Goal: Information Seeking & Learning: Learn about a topic

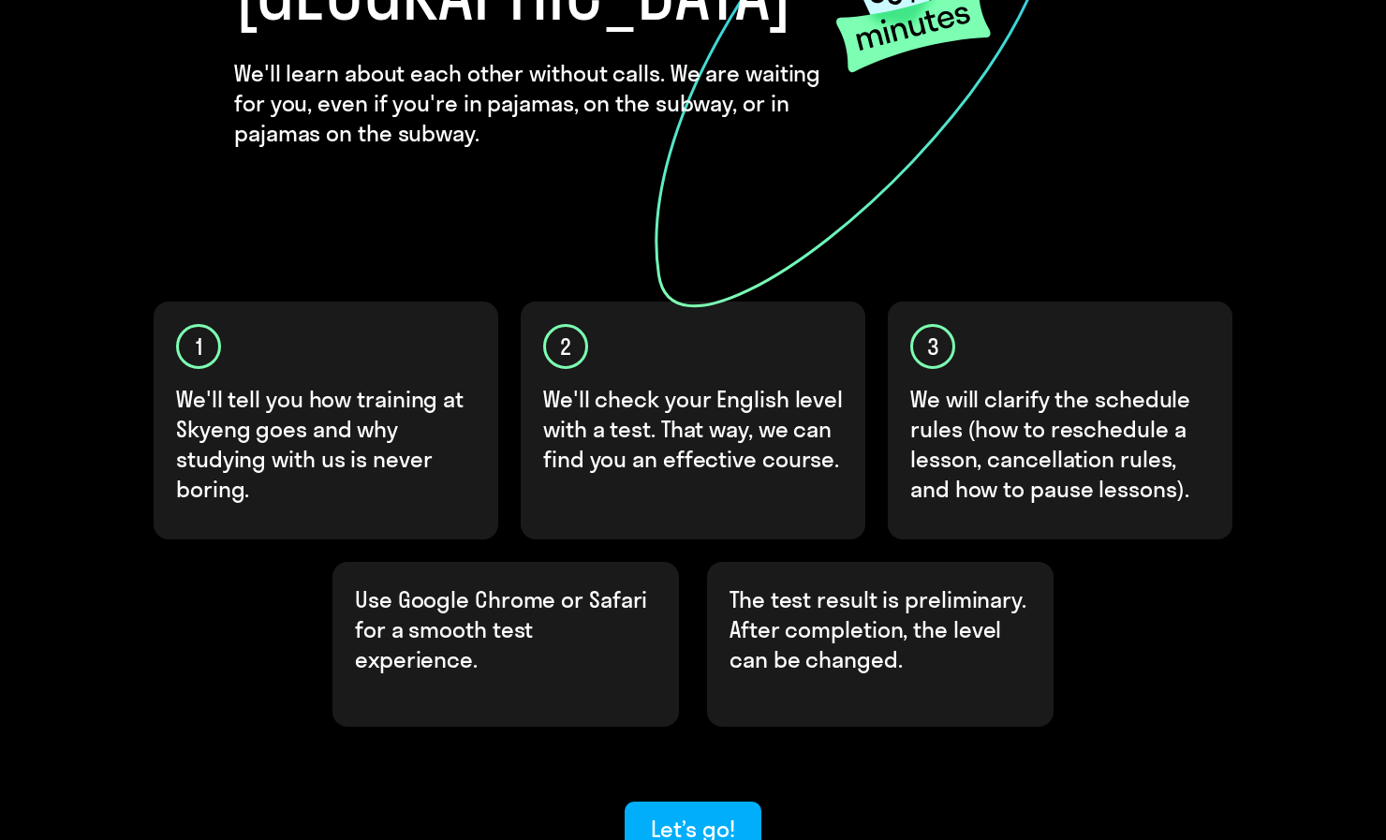
scroll to position [345, 0]
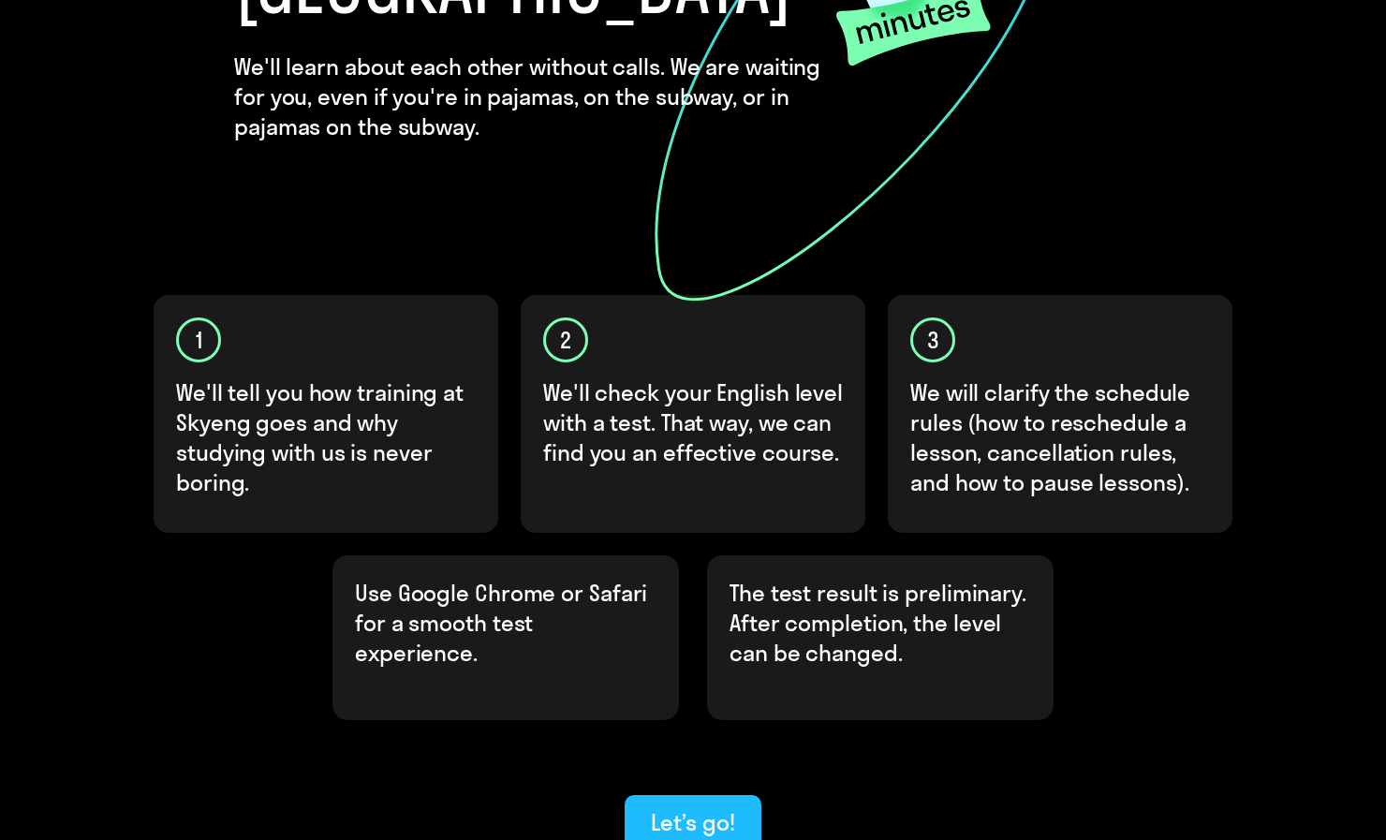
click at [702, 795] on button "Let’s go!" at bounding box center [693, 823] width 136 height 56
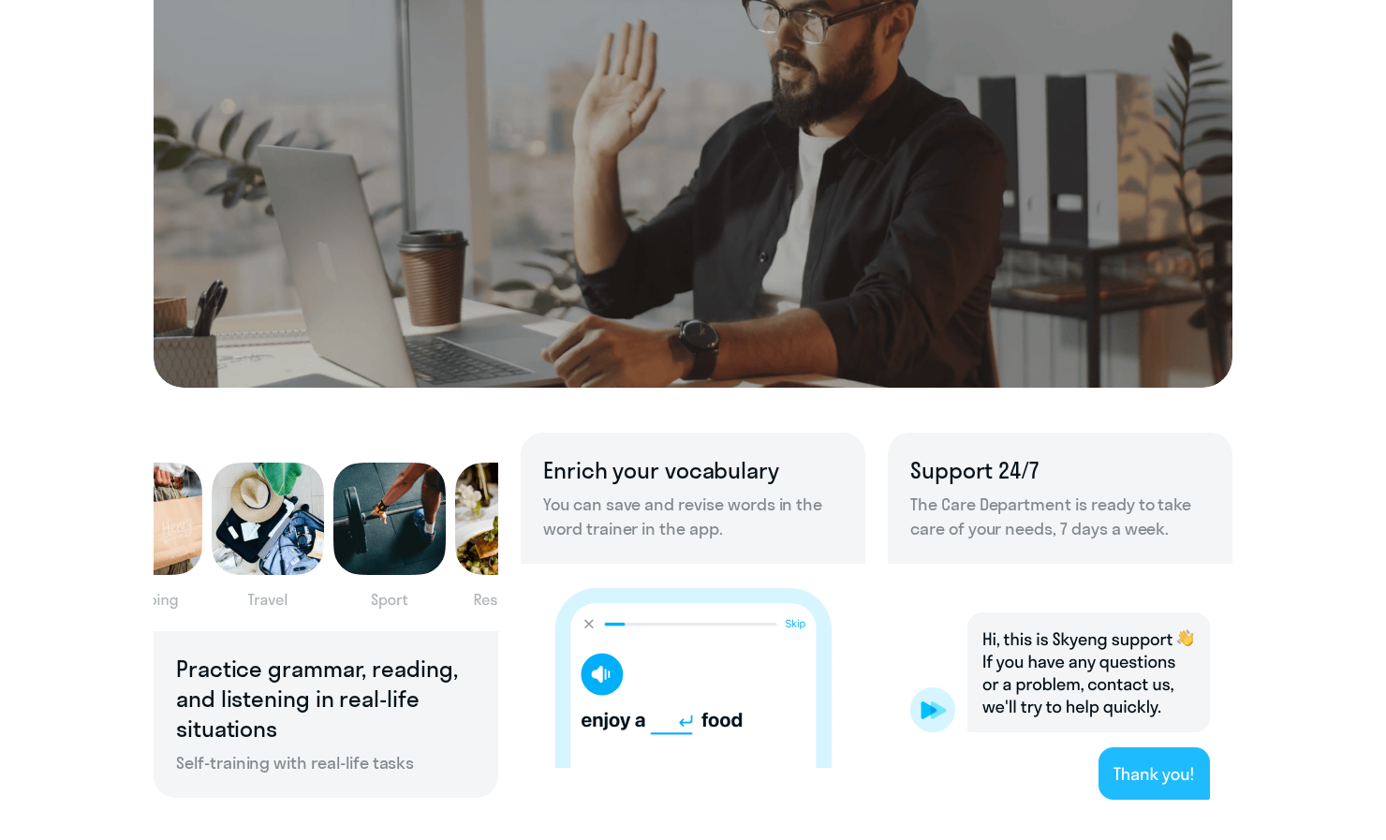
scroll to position [1019, 0]
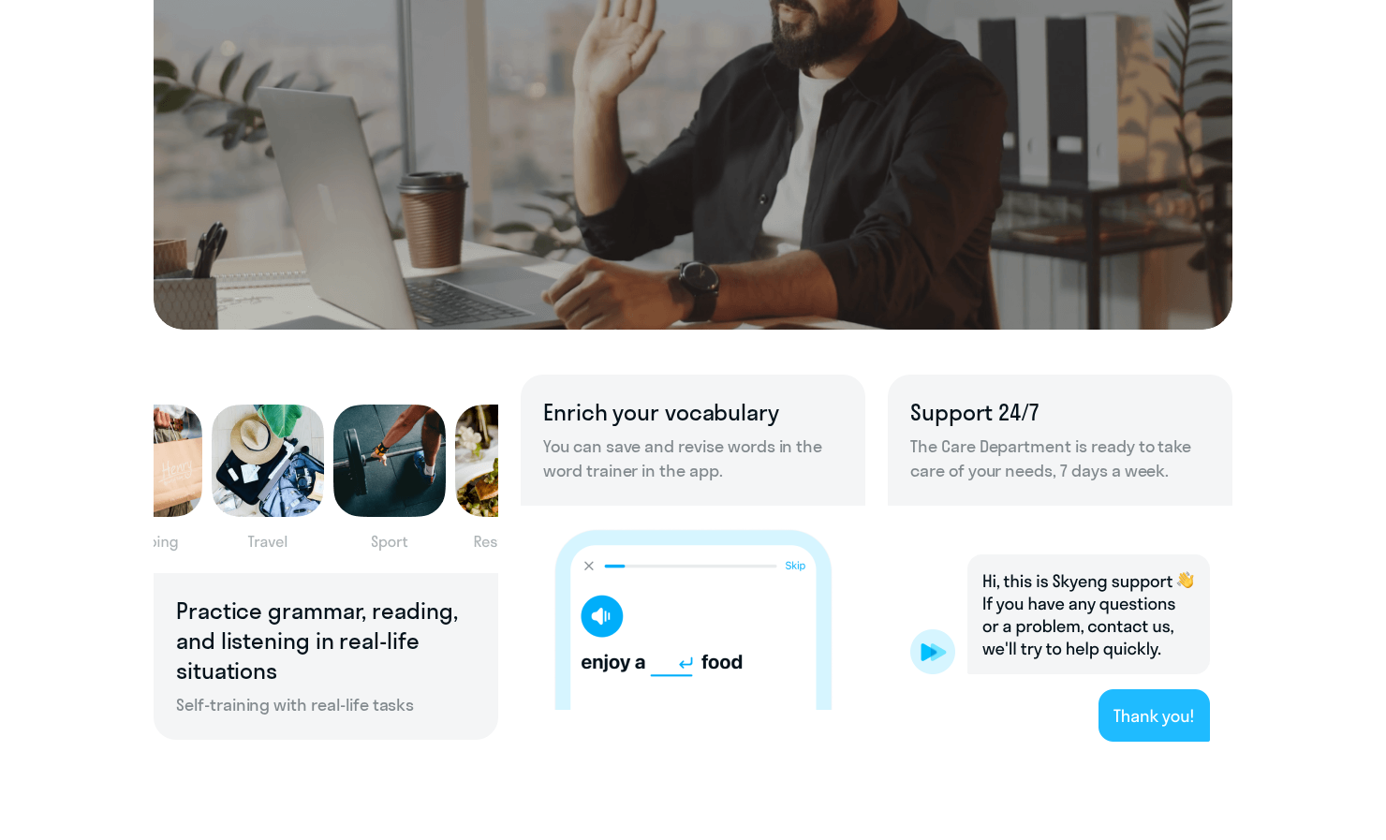
click at [571, 407] on h6 "Enrich your vocabulary" at bounding box center [693, 412] width 300 height 30
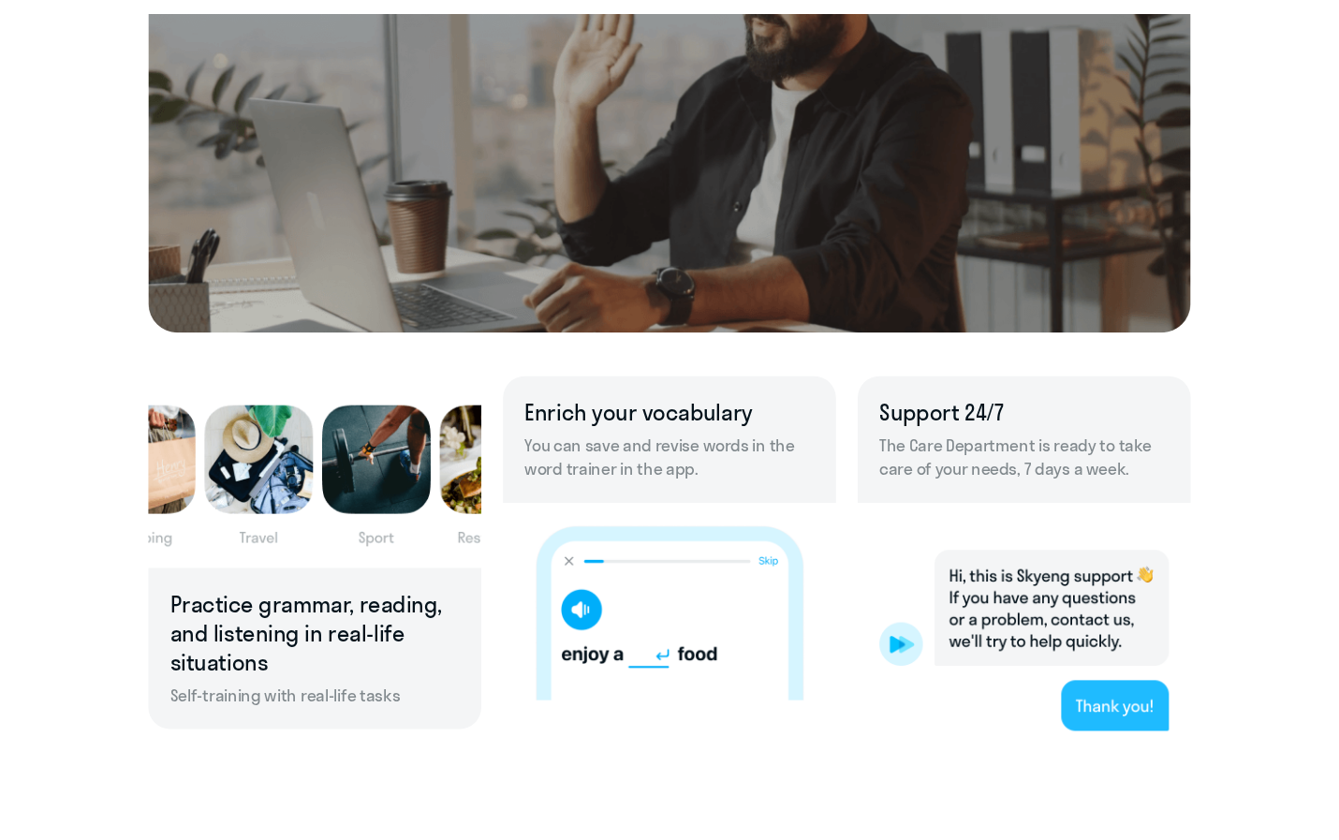
scroll to position [890, 0]
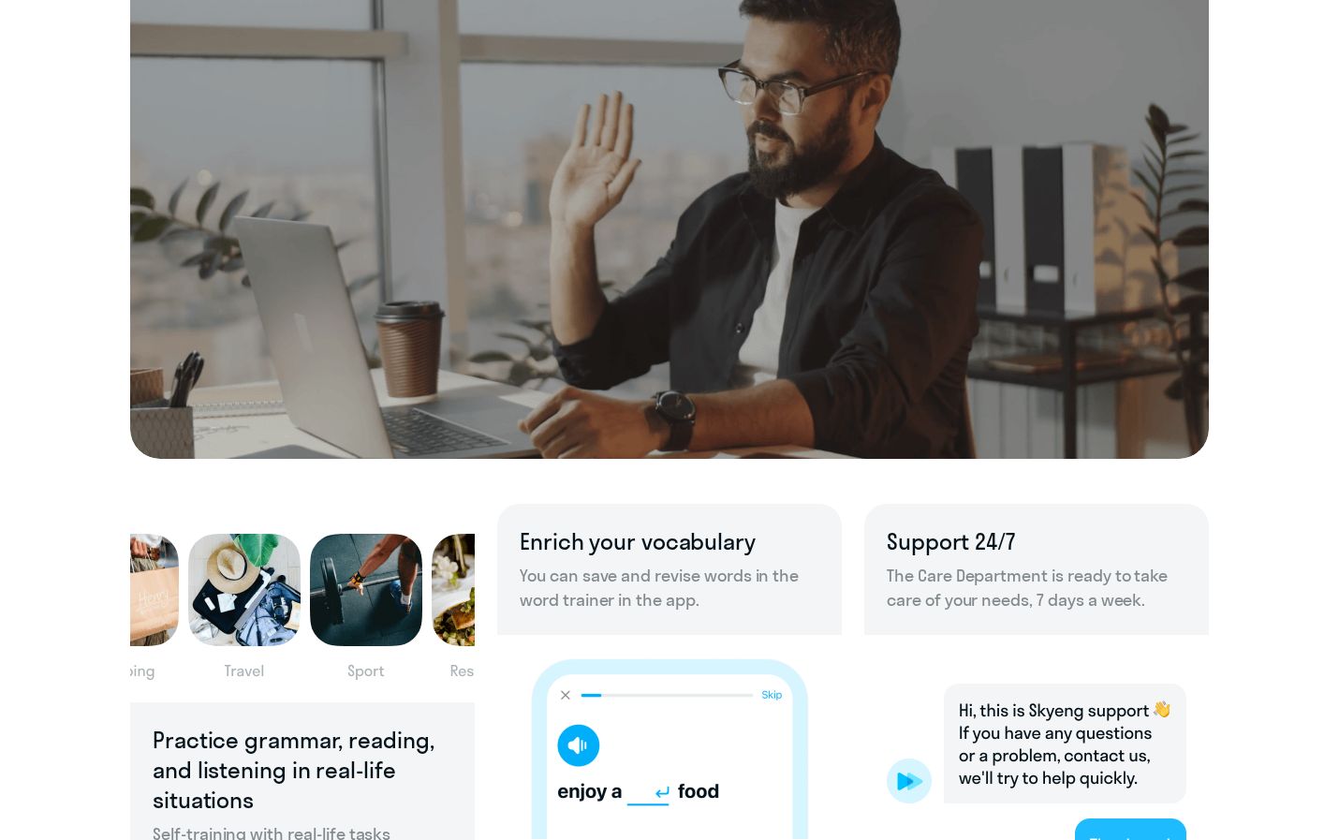
click at [778, 517] on div "Enrich your vocabulary You can save and revise words in the word trainer in the…" at bounding box center [669, 569] width 345 height 131
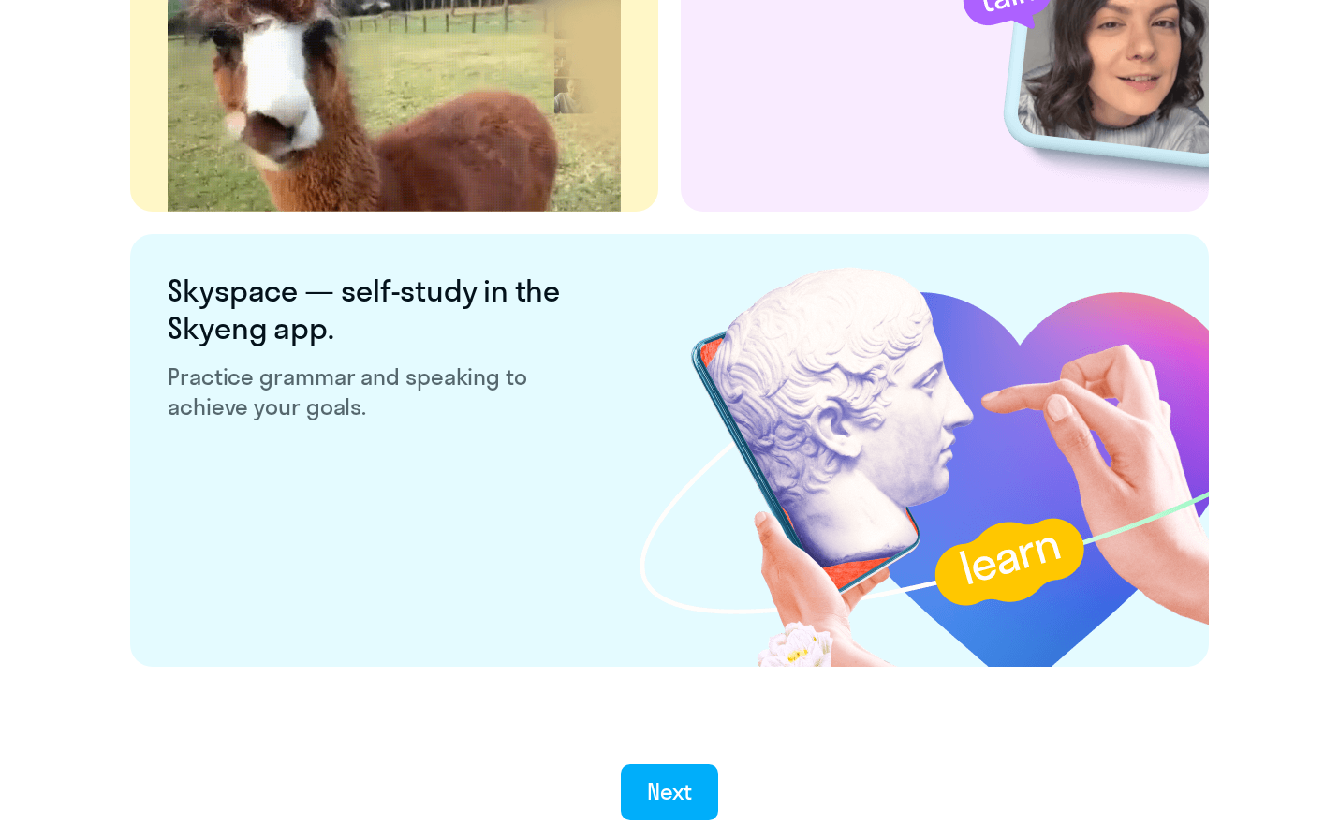
scroll to position [3501, 0]
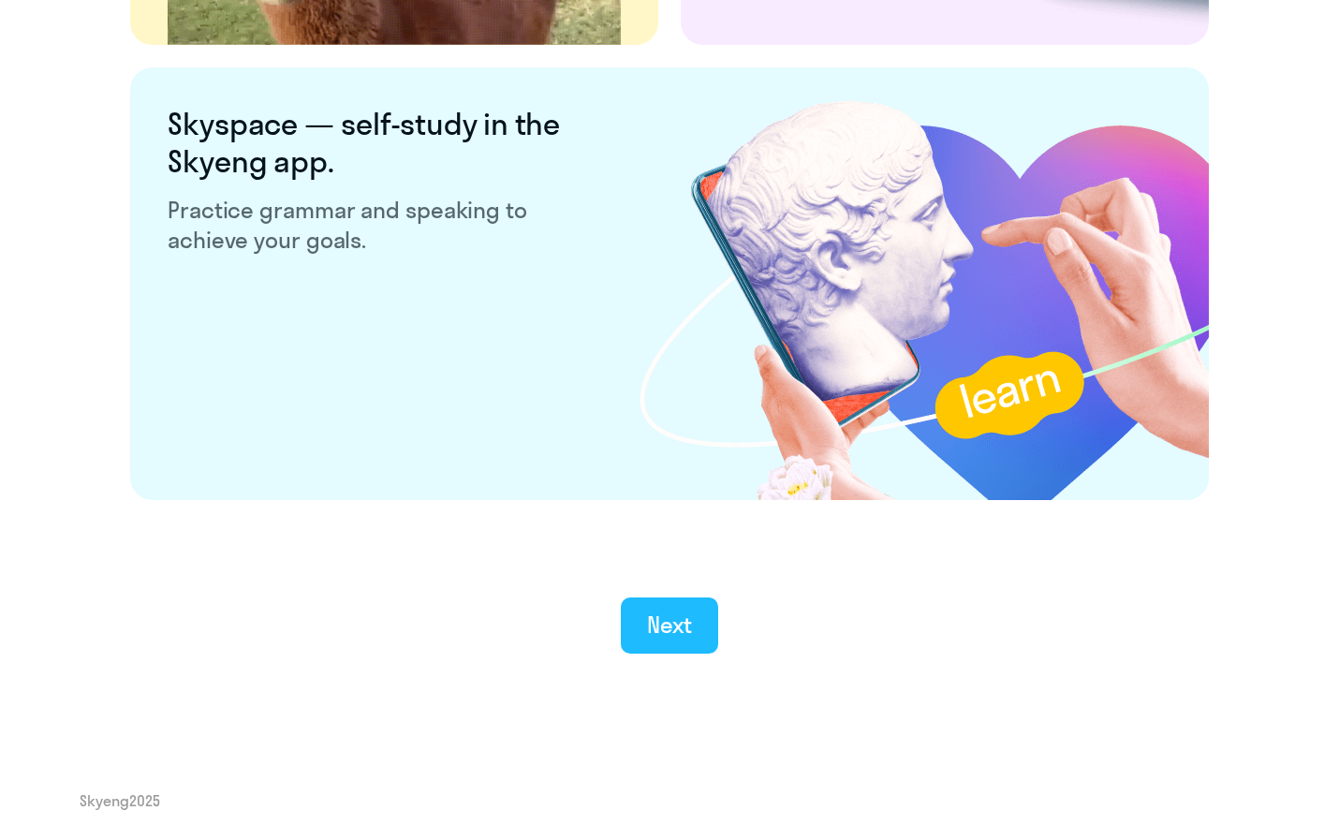
click at [688, 611] on div "Next" at bounding box center [670, 625] width 46 height 30
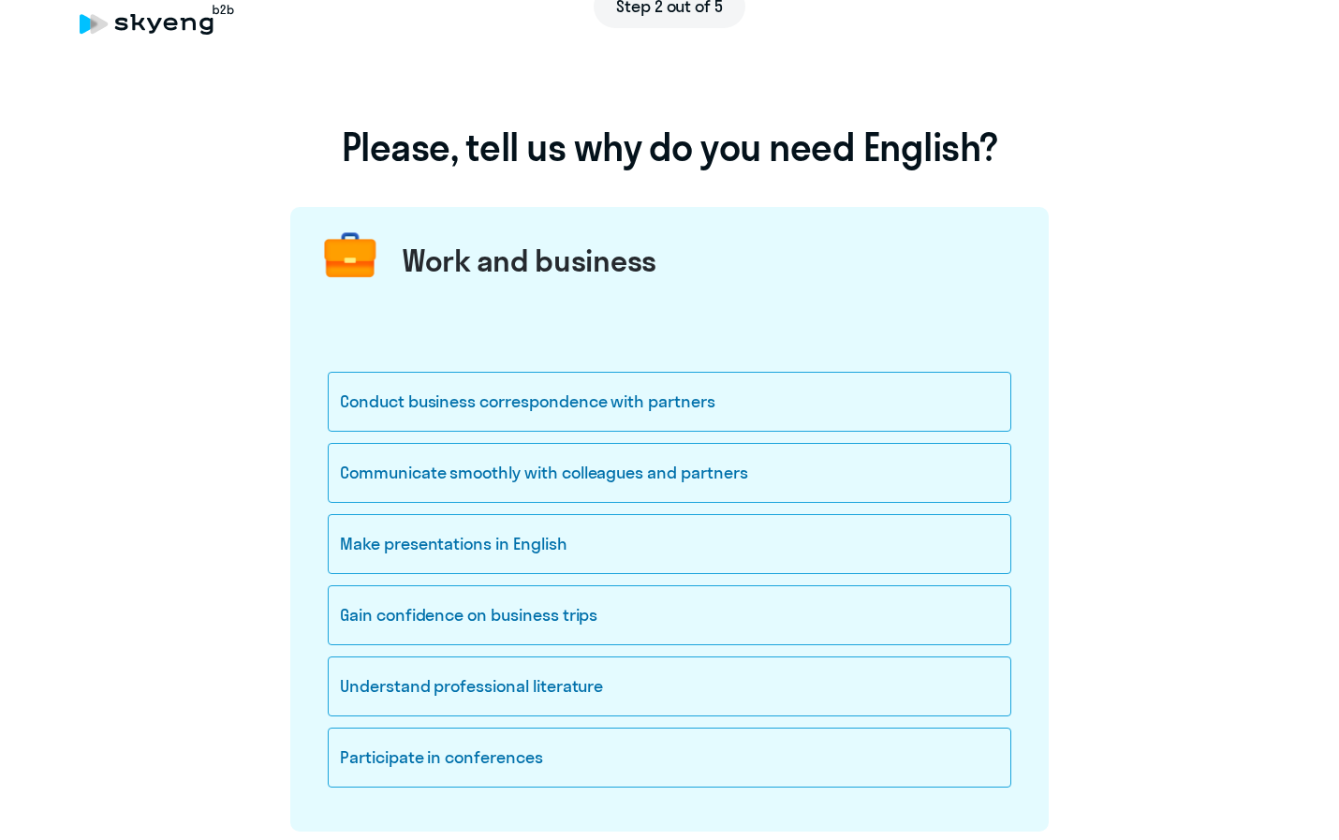
scroll to position [45, 0]
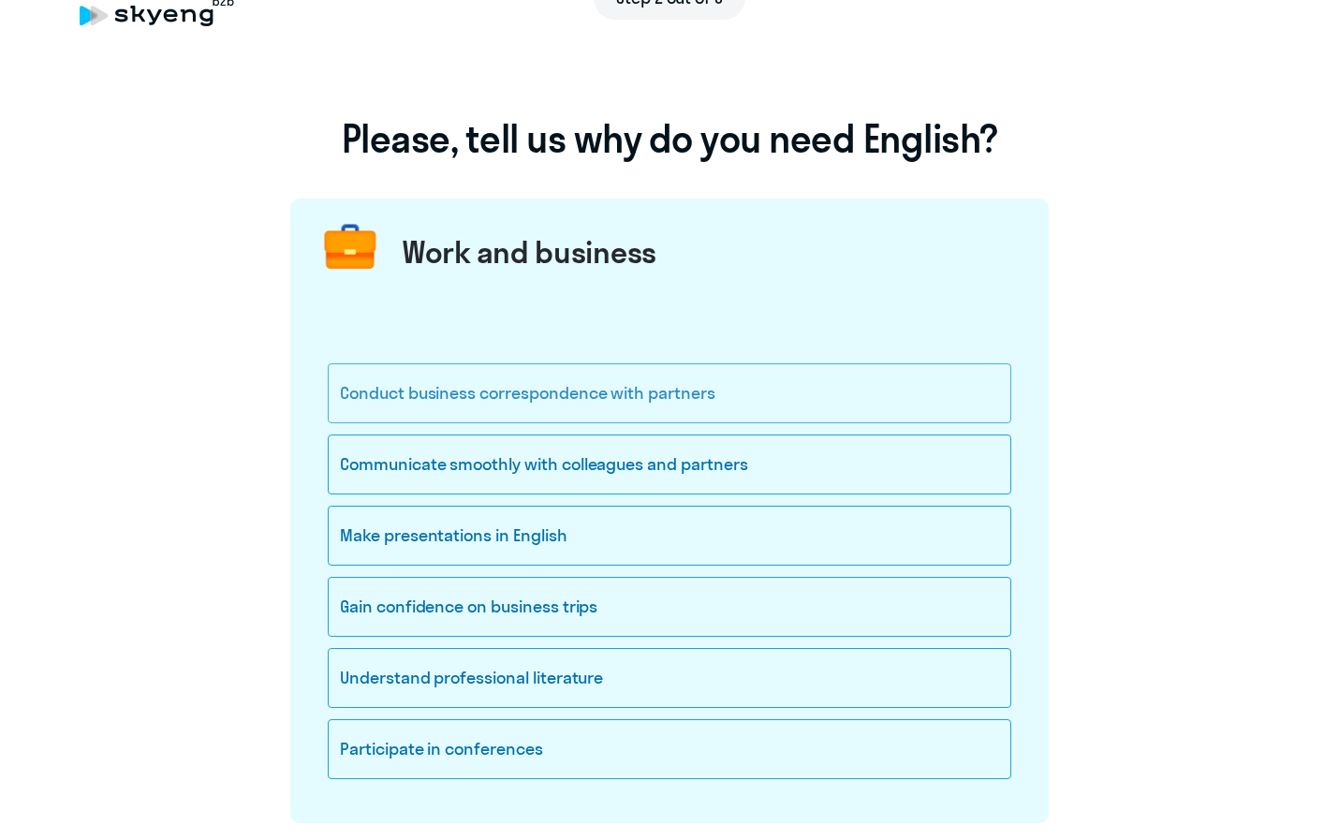
drag, startPoint x: 318, startPoint y: 394, endPoint x: 407, endPoint y: 387, distance: 88.4
click at [407, 387] on div "Conduct business correspondence with partners Communicate smoothly with colleag…" at bounding box center [669, 560] width 759 height 525
click at [1128, 381] on onb-ai-goals-route "Please, tell us why do you need English? Work and business Conduct business cor…" at bounding box center [669, 817] width 1264 height 1478
drag, startPoint x: 524, startPoint y: 469, endPoint x: 455, endPoint y: 466, distance: 68.4
click at [455, 466] on div "Communicate smoothly with colleagues and partners" at bounding box center [670, 465] width 684 height 60
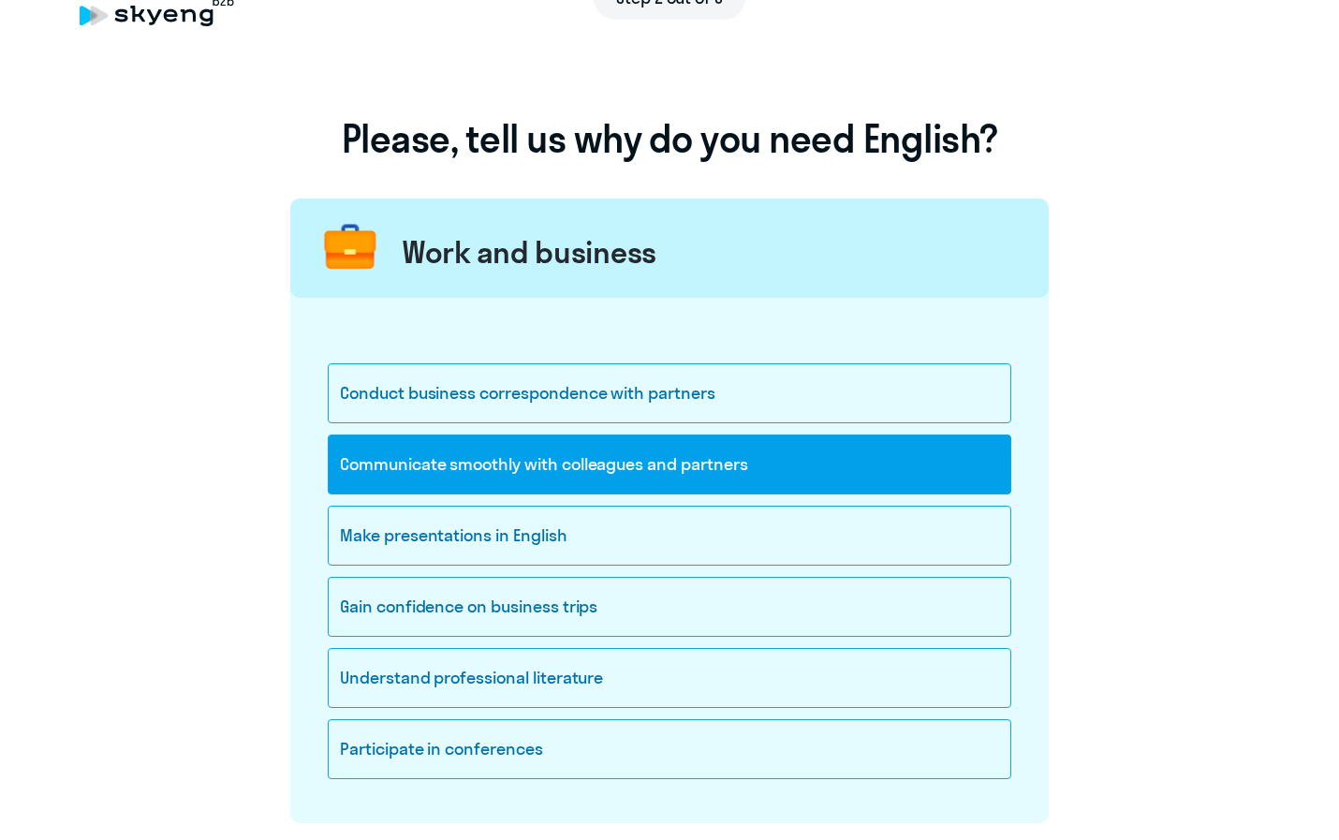
click at [1164, 473] on onb-ai-goals-route "Please, tell us why do you need English? Work and business Conduct business cor…" at bounding box center [669, 817] width 1264 height 1478
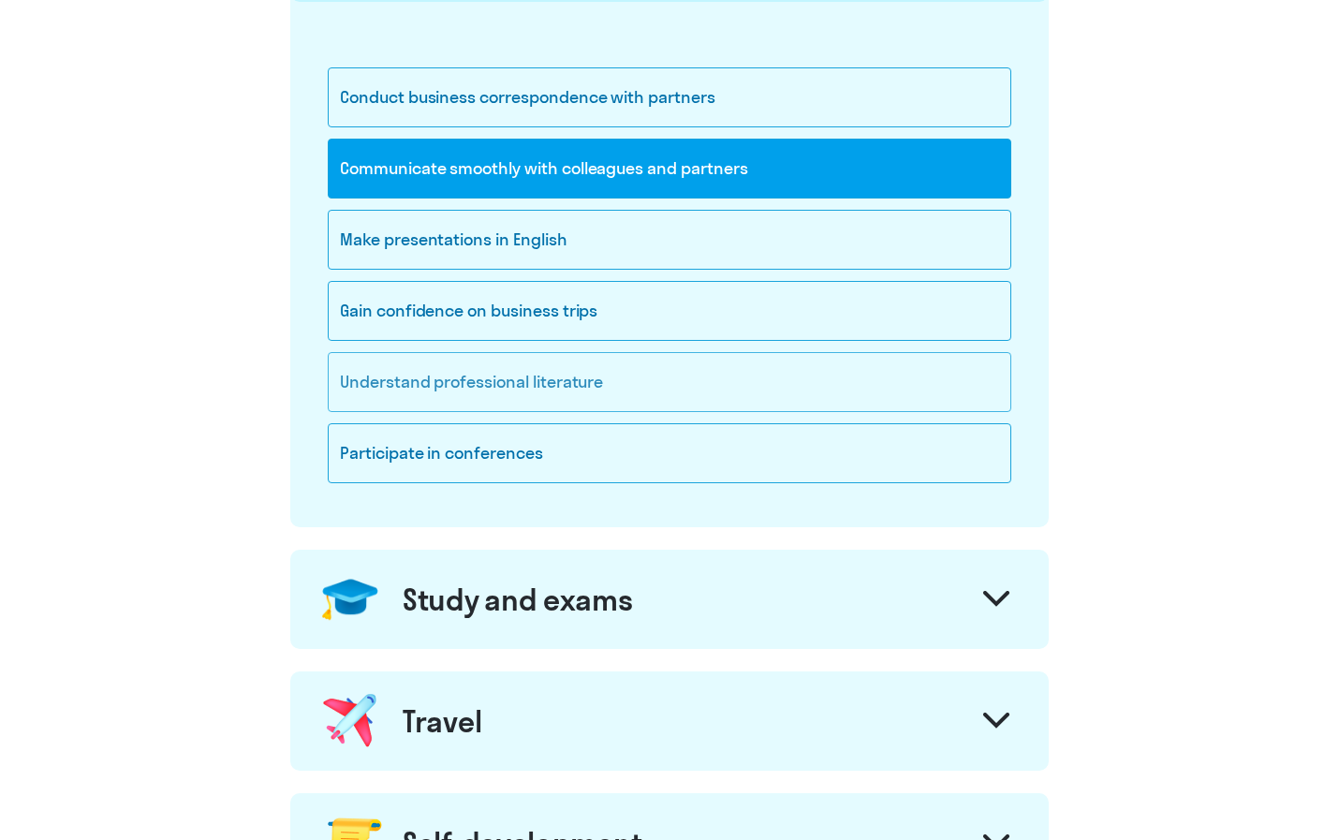
scroll to position [360, 0]
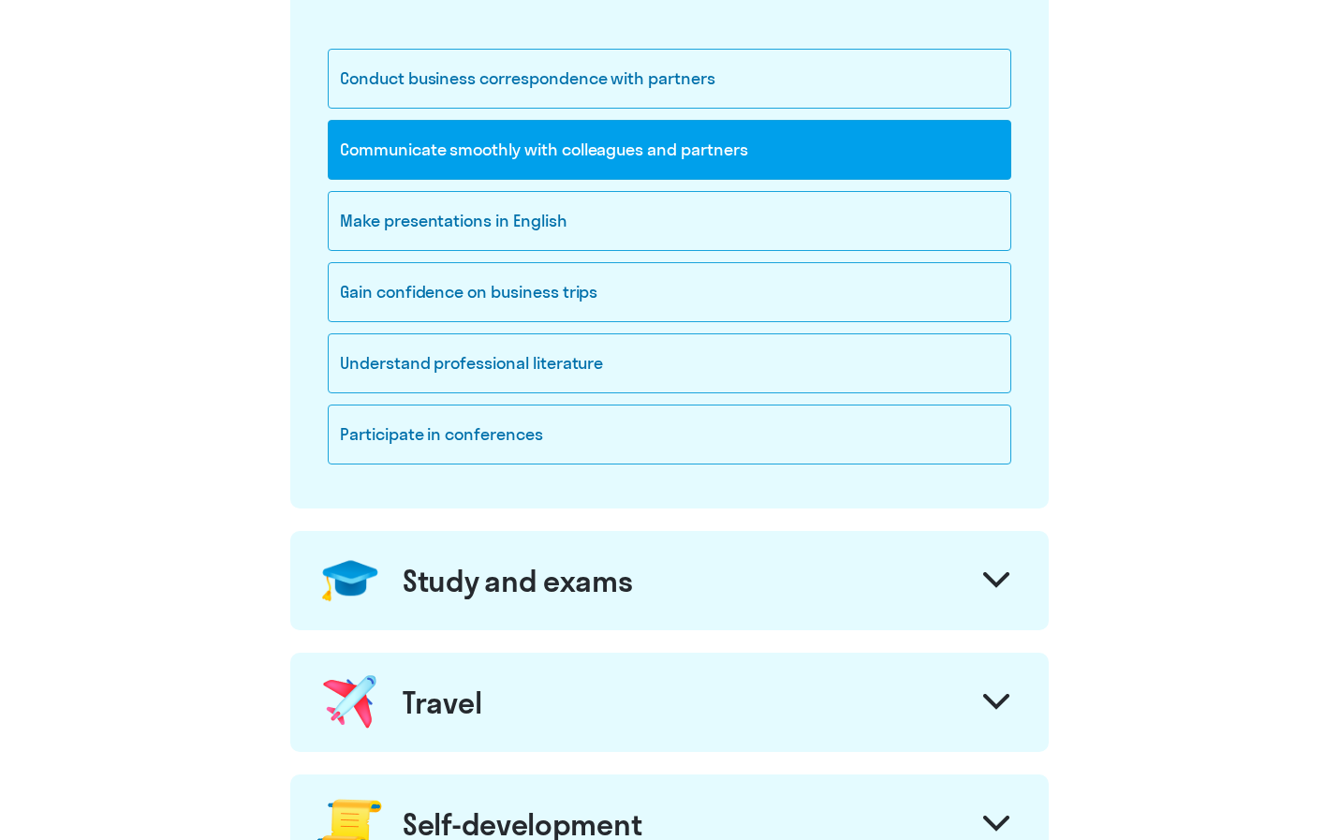
click at [1031, 588] on div "Study and exams" at bounding box center [669, 580] width 759 height 99
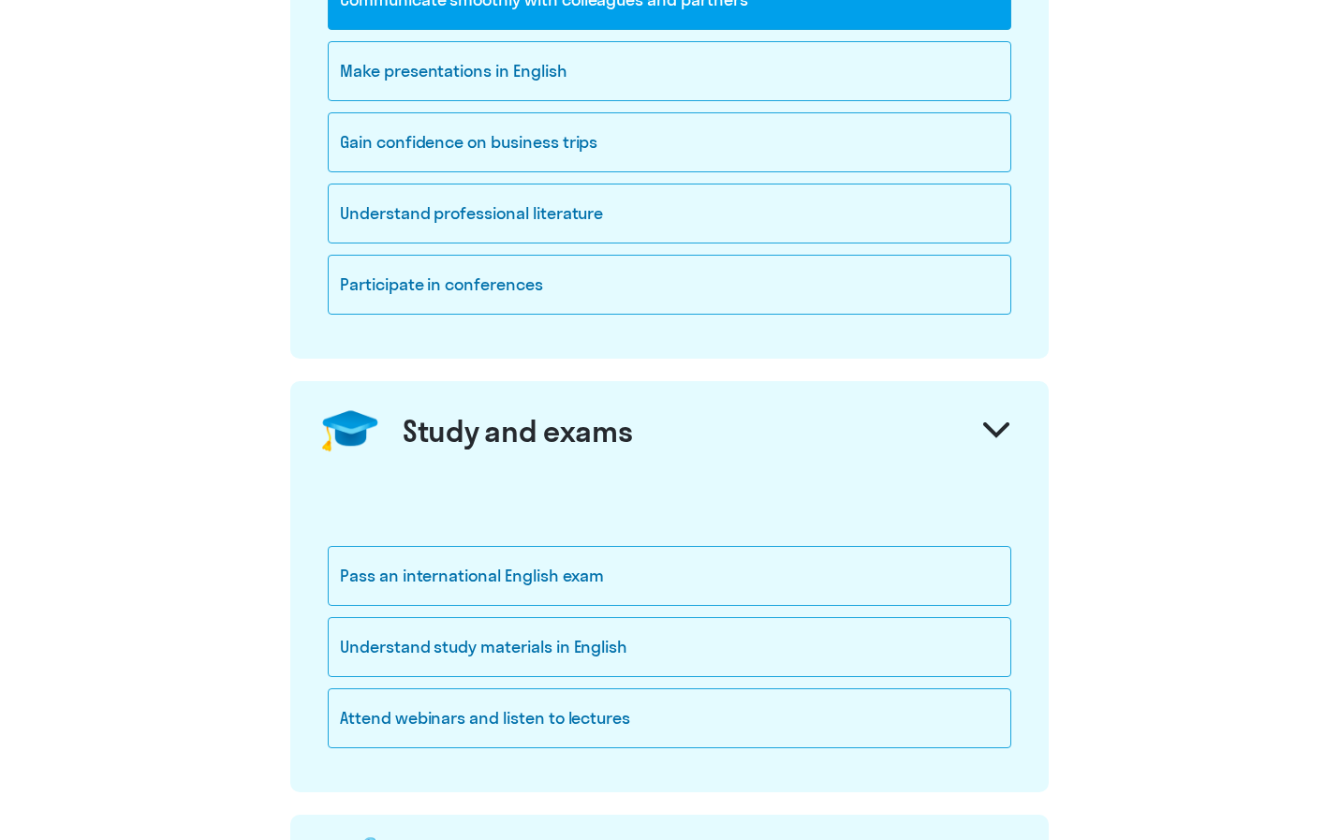
scroll to position [554, 0]
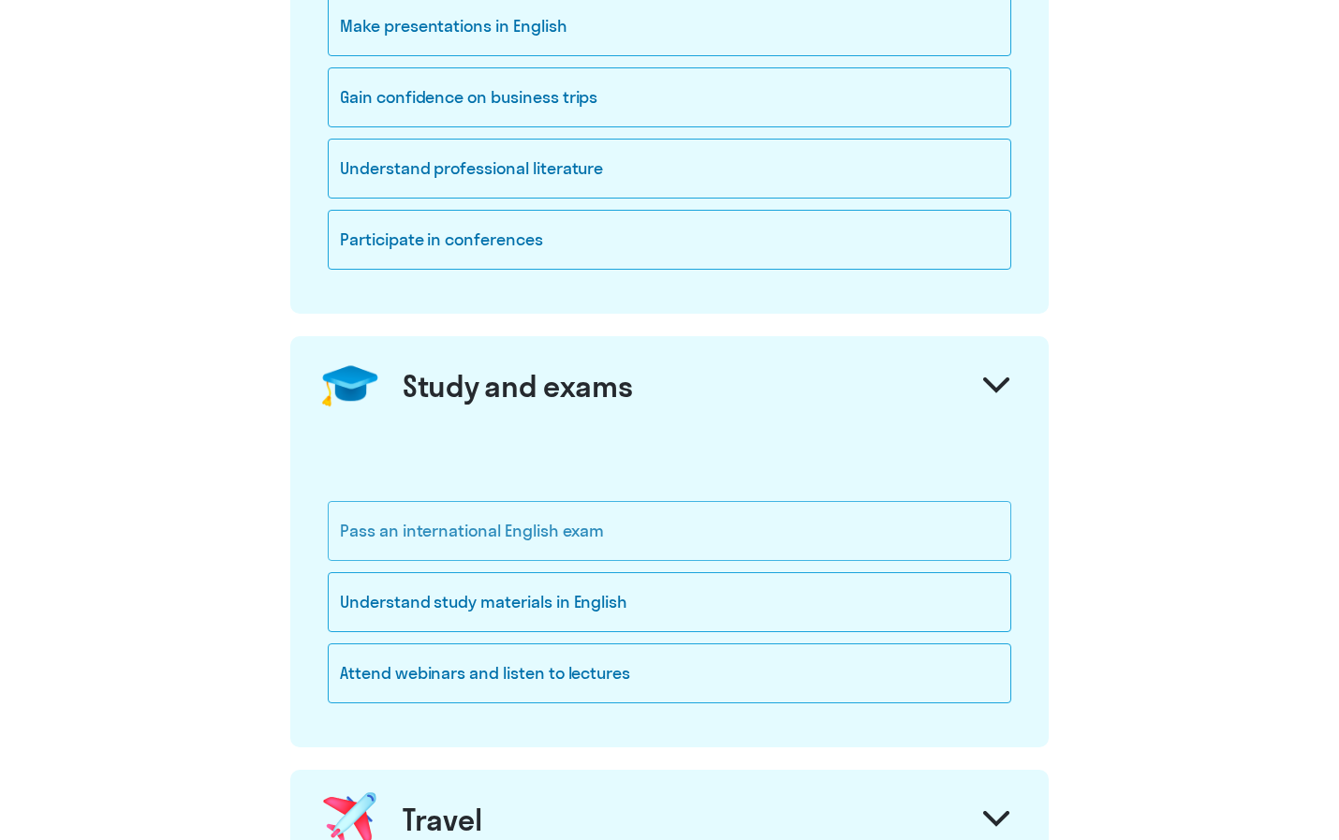
click at [617, 534] on div "Pass an international English exam" at bounding box center [670, 531] width 684 height 60
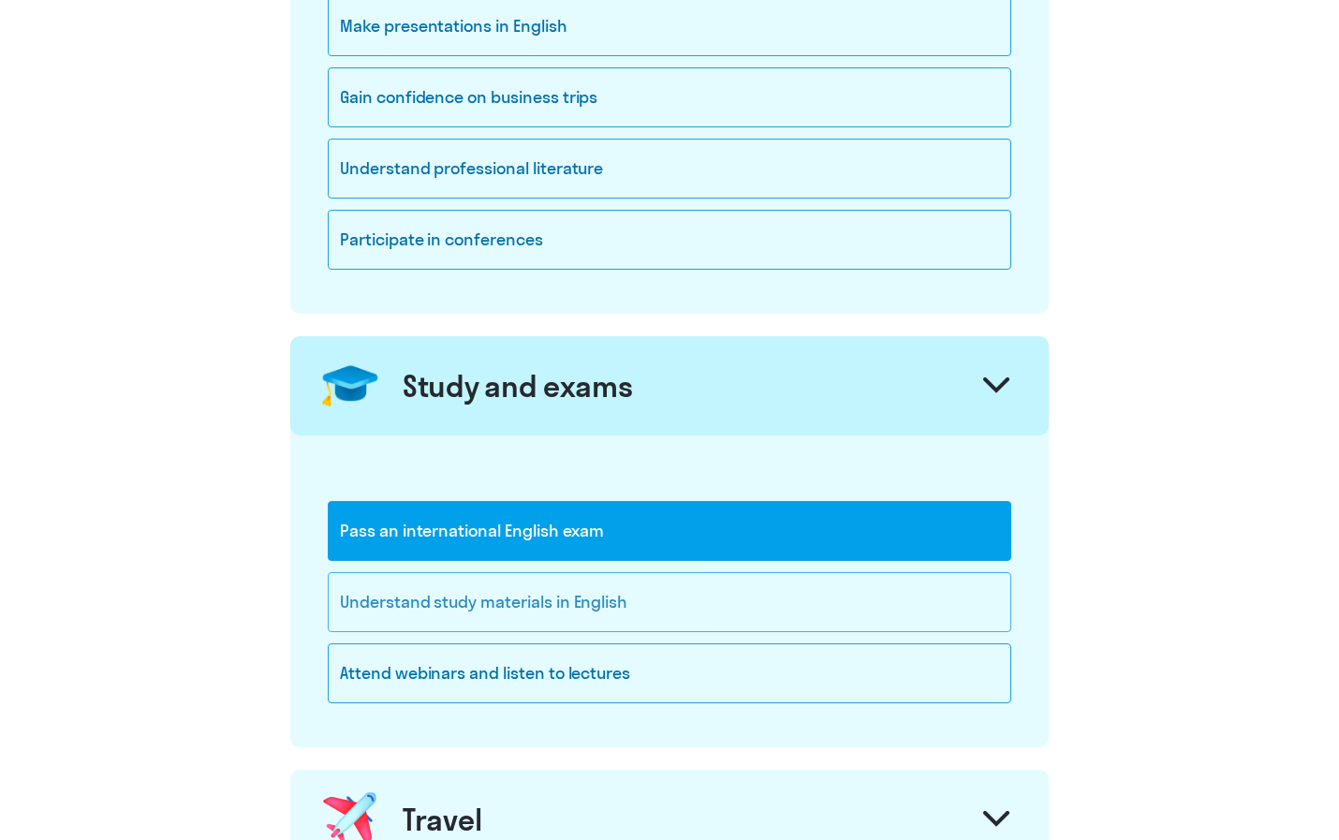
click at [761, 600] on div "Understand study materials in English" at bounding box center [670, 602] width 684 height 60
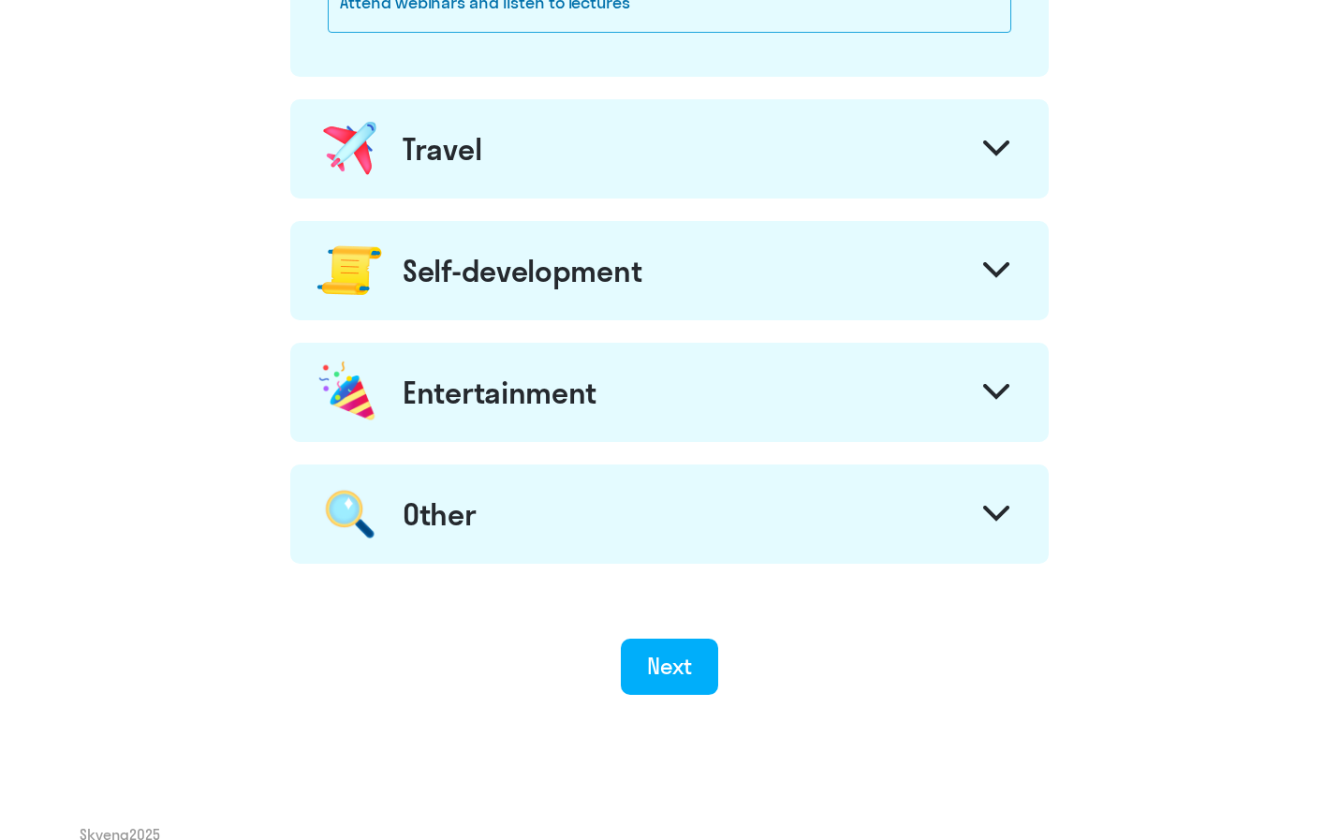
scroll to position [1259, 0]
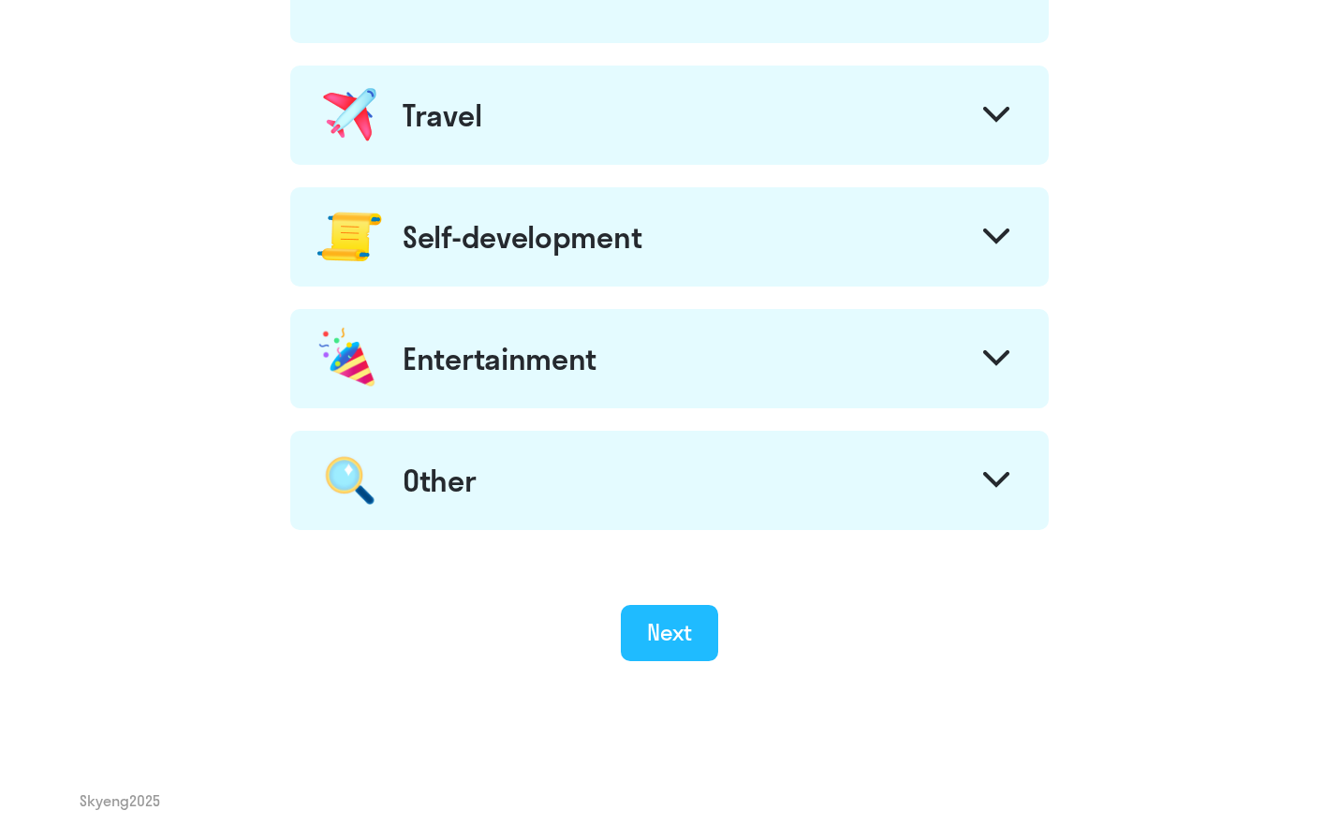
click at [666, 628] on div "Next" at bounding box center [670, 632] width 46 height 30
